Goal: Book appointment/travel/reservation

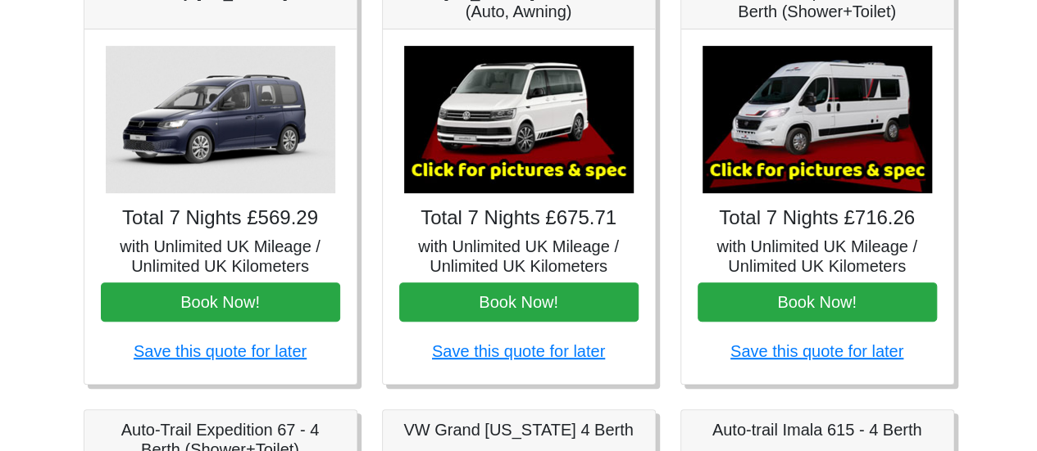
scroll to position [297, 0]
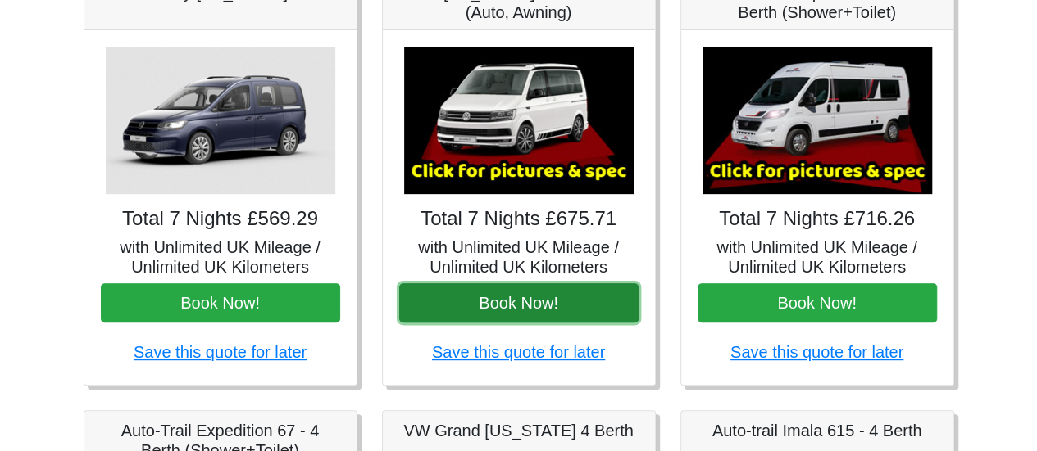
click at [490, 289] on button "Book Now!" at bounding box center [518, 303] width 239 height 39
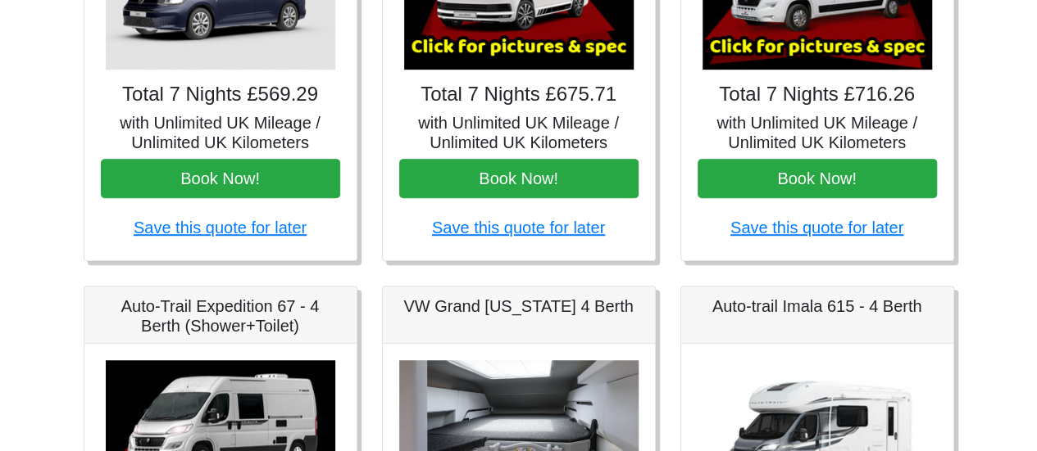
scroll to position [423, 0]
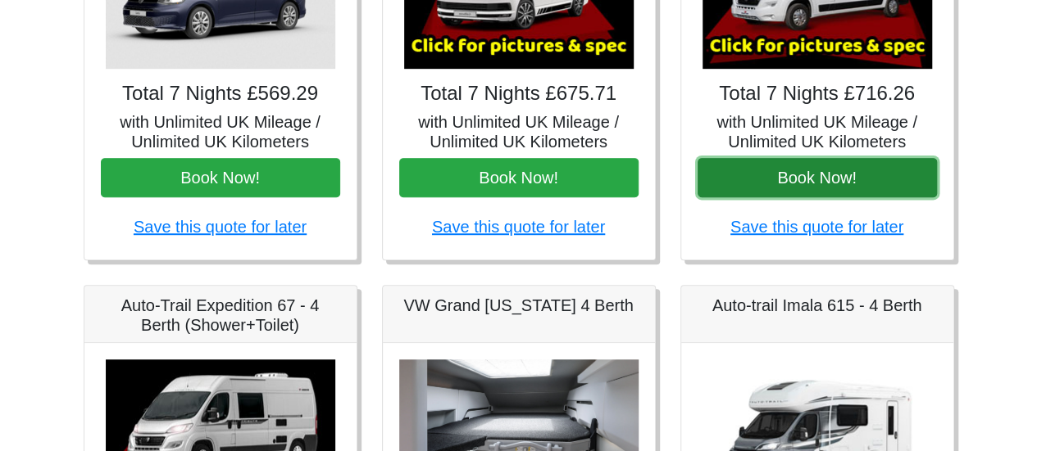
click at [760, 159] on button "Book Now!" at bounding box center [816, 177] width 239 height 39
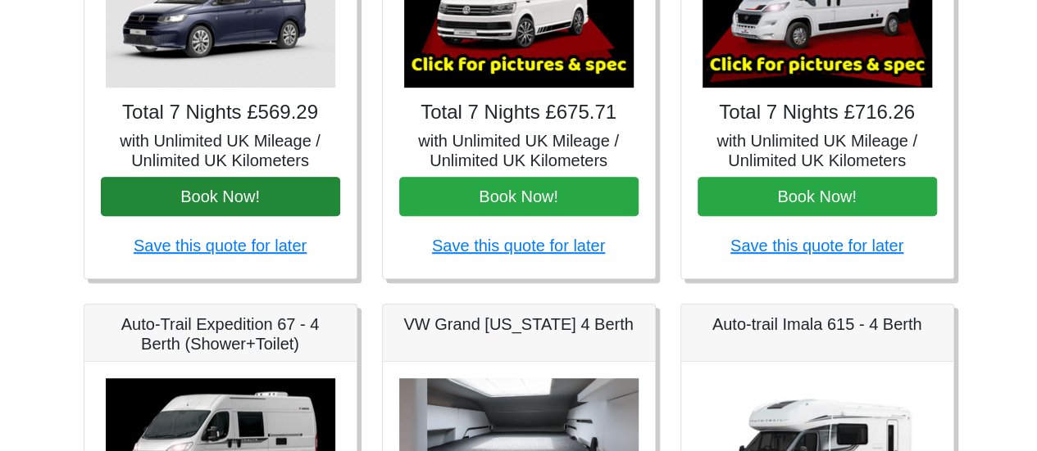
scroll to position [352, 0]
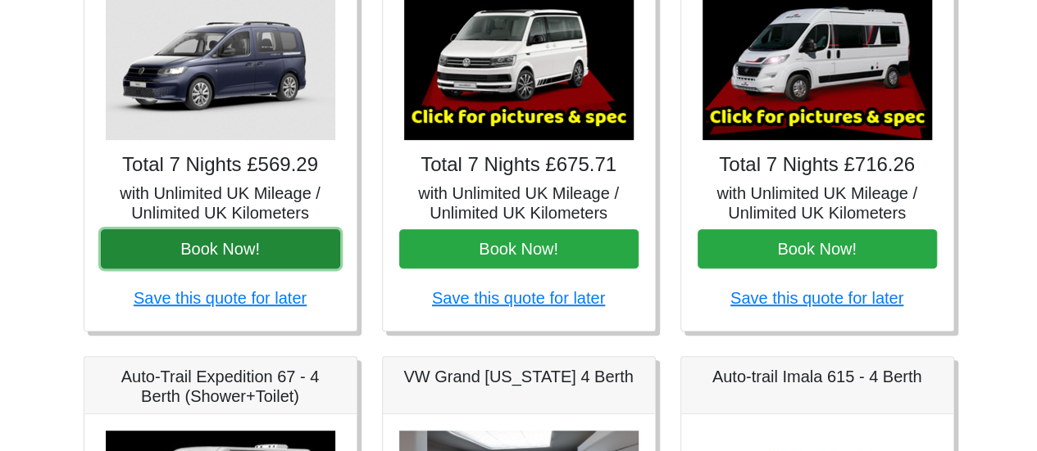
click at [267, 238] on button "Book Now!" at bounding box center [220, 248] width 239 height 39
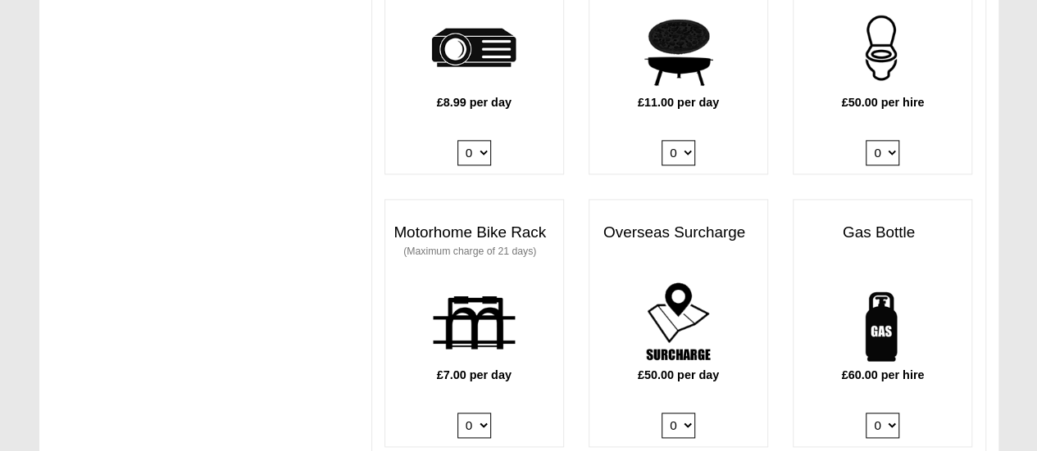
scroll to position [999, 0]
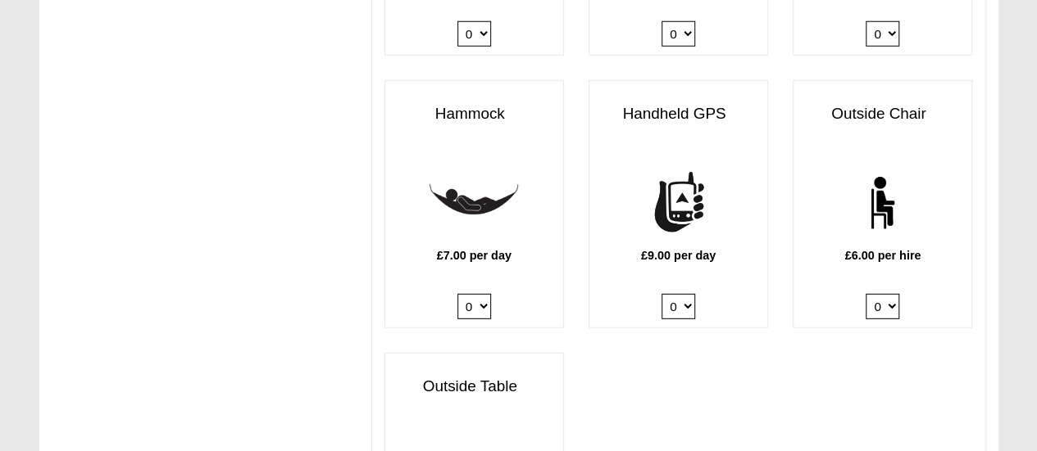
scroll to position [2209, 0]
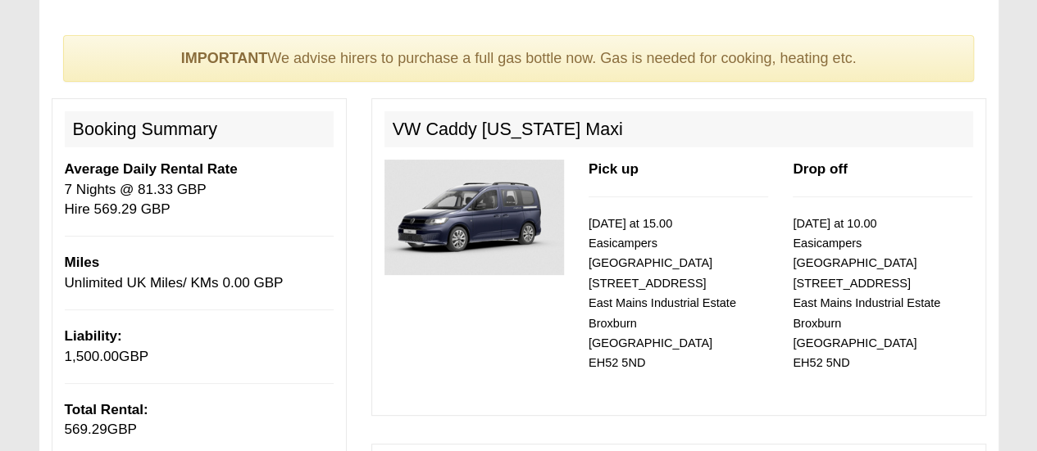
scroll to position [103, 0]
